Goal: Check status

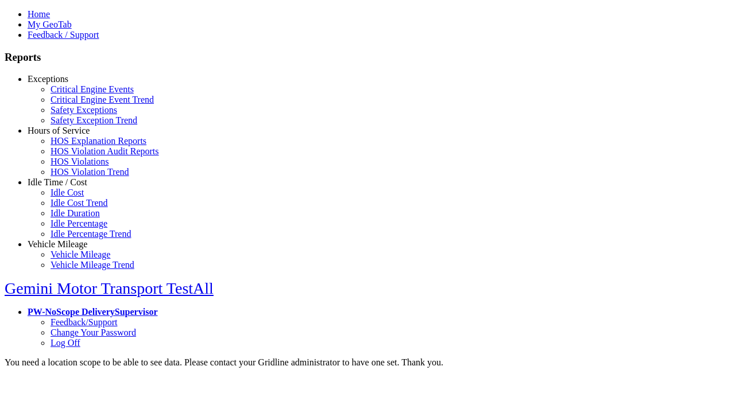
click at [66, 84] on link "Exceptions" at bounding box center [48, 79] width 41 height 10
click at [75, 94] on link "Critical Engine Events" at bounding box center [92, 89] width 83 height 10
type input "*********"
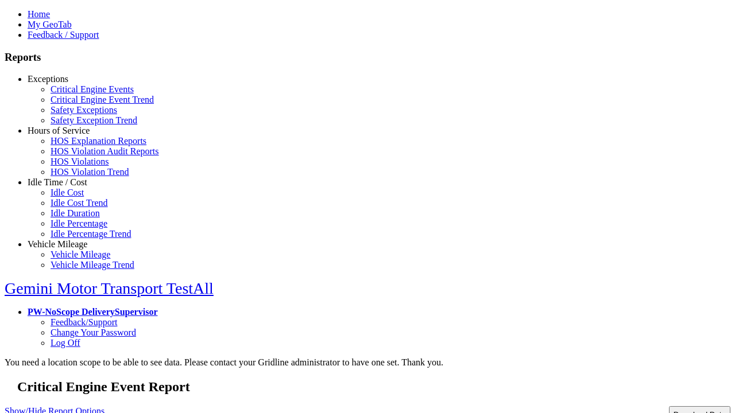
type input "**********"
